Goal: Task Accomplishment & Management: Complete application form

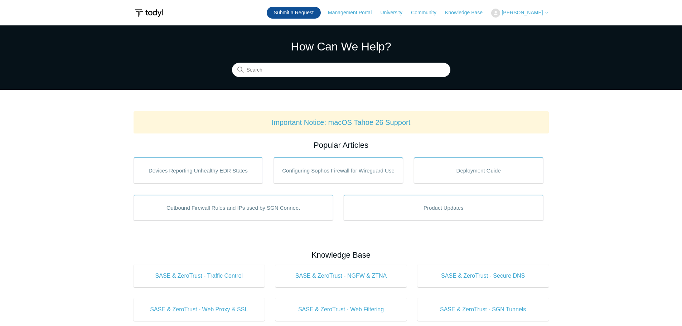
click at [313, 15] on link "Submit a Request" at bounding box center [294, 13] width 54 height 12
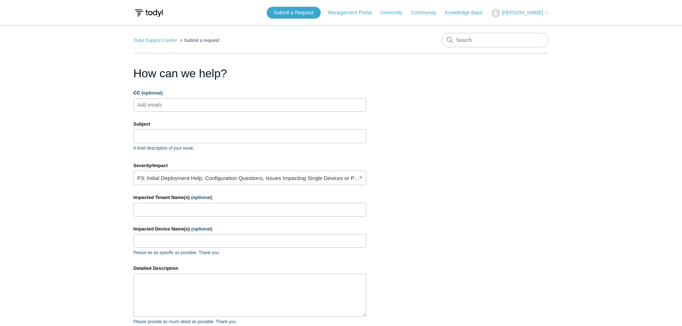
click at [199, 128] on div "Subject A brief description of your issue." at bounding box center [250, 136] width 233 height 31
click at [191, 132] on input "Subject" at bounding box center [250, 136] width 233 height 14
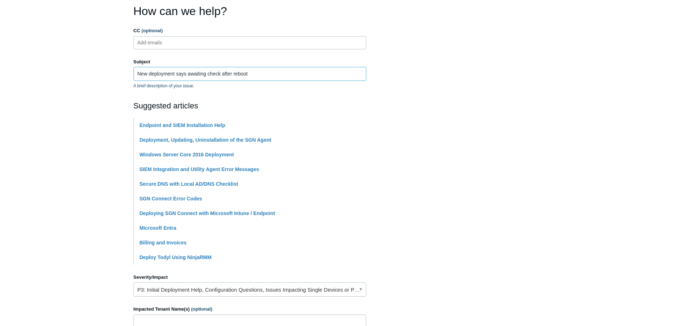
scroll to position [179, 0]
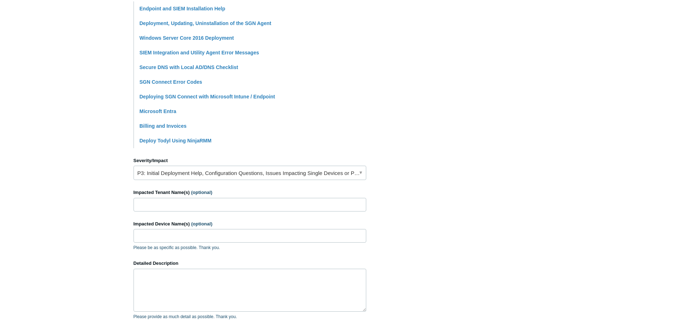
type input "New deployment says awaiting check after reboot"
click at [207, 171] on link "P3: Initial Deployment Help, Configuration Questions, Issues Impacting Single D…" at bounding box center [250, 173] width 233 height 14
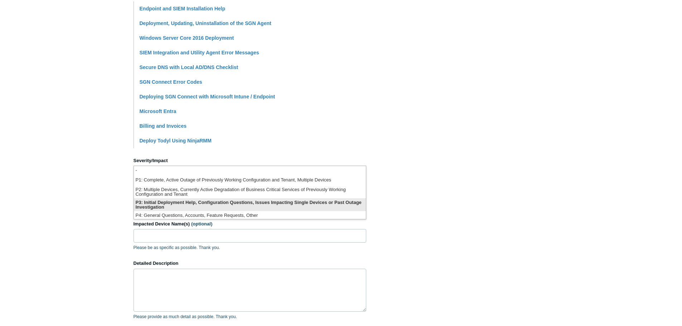
click at [219, 203] on li "P3: Initial Deployment Help, Configuration Questions, Issues Impacting Single D…" at bounding box center [250, 204] width 232 height 13
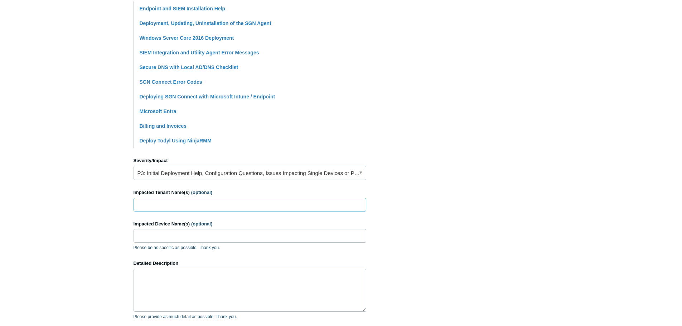
click at [219, 203] on input "Impacted Tenant Name(s) (optional)" at bounding box center [250, 205] width 233 height 14
type input "R Debene"
click at [177, 205] on input "Impacted Tenant Name(s) (optional)" at bounding box center [250, 205] width 233 height 14
paste input "R [PERSON_NAME] Insurance"
type input "R [PERSON_NAME] Insurance"
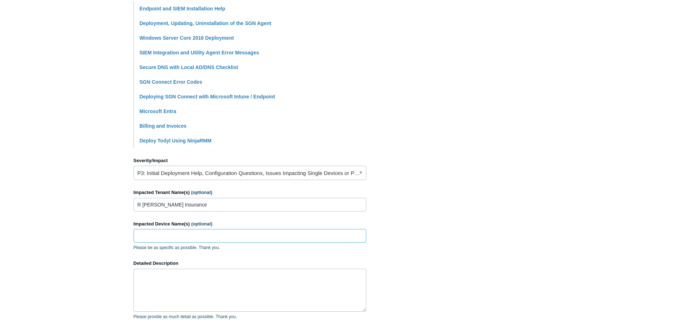
click at [175, 232] on input "Impacted Device Name(s) (optional)" at bounding box center [250, 236] width 233 height 14
paste input "DESKTOP-5M5DT9K"
type input "DESKTOP-5M5DT9K"
click at [196, 290] on textarea "Detailed Description" at bounding box center [250, 290] width 233 height 43
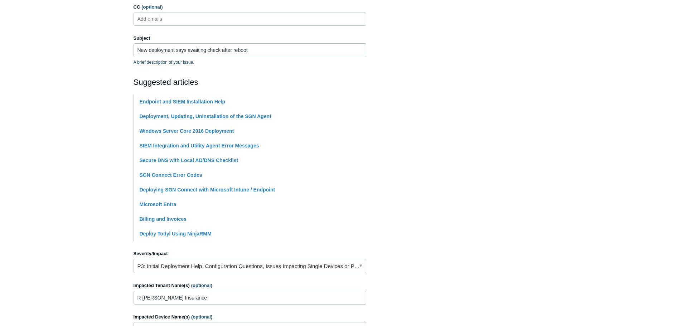
scroll to position [0, 0]
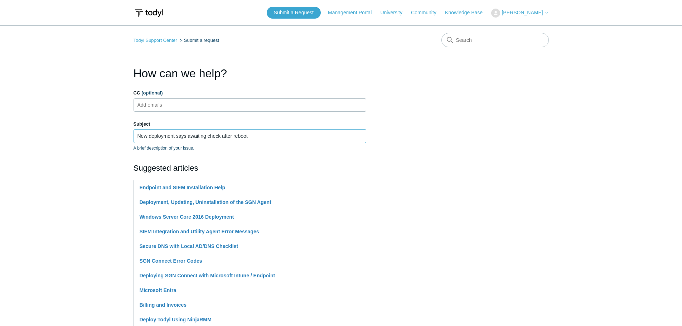
click at [204, 140] on input "New deployment says awaiting check after reboot" at bounding box center [250, 136] width 233 height 14
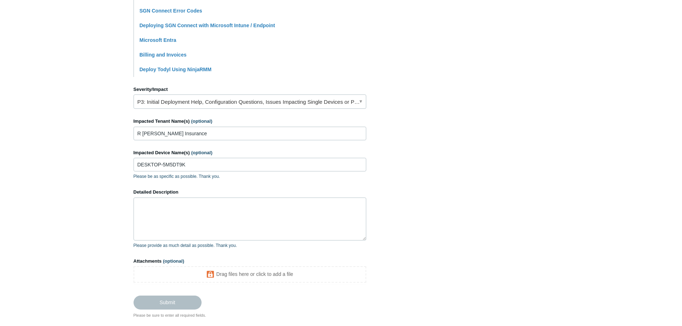
scroll to position [251, 0]
click at [203, 216] on textarea "Detailed Description" at bounding box center [250, 218] width 233 height 43
paste textarea "New deployment says awaiting check after reboot"
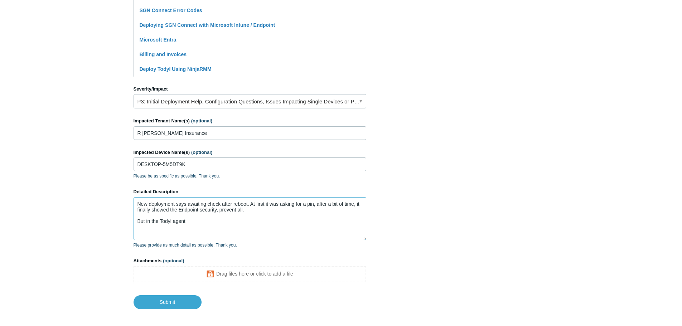
click at [226, 224] on textarea "New deployment says awaiting check after reboot. At first it was asking for a p…" at bounding box center [250, 218] width 233 height 43
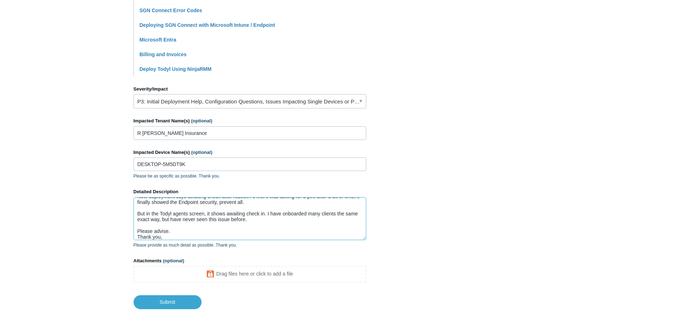
type textarea "New deployment says awaiting check after reboot. At first it was asking for a p…"
click at [173, 299] on input "Submit" at bounding box center [168, 302] width 68 height 14
